Goal: Task Accomplishment & Management: Manage account settings

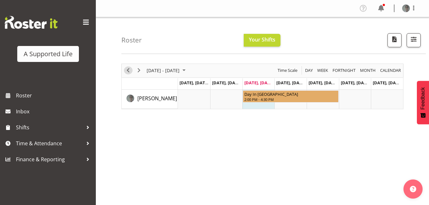
click at [127, 71] on span "Previous" at bounding box center [128, 70] width 8 height 8
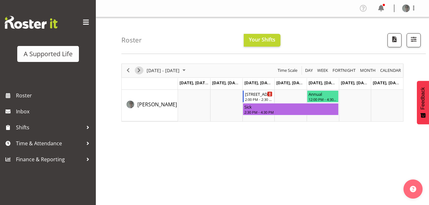
click at [138, 69] on span "Next" at bounding box center [139, 70] width 8 height 8
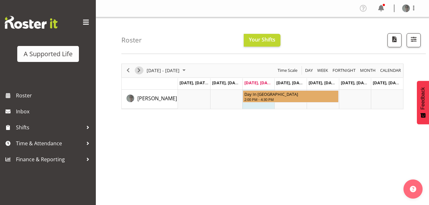
click at [138, 69] on span "Next" at bounding box center [139, 70] width 8 height 8
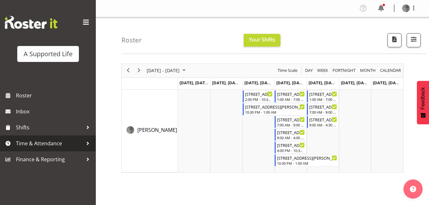
click at [74, 140] on span "Time & Attendance" at bounding box center [49, 144] width 67 height 10
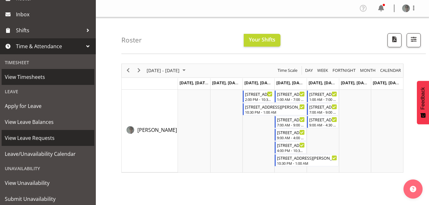
scroll to position [100, 0]
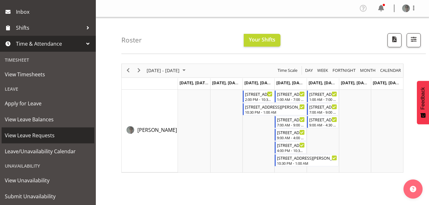
click at [59, 135] on span "View Leave Requests" at bounding box center [48, 136] width 86 height 10
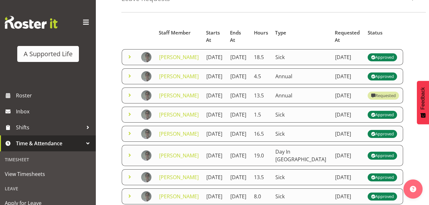
scroll to position [41, 0]
